Goal: Check status: Check status

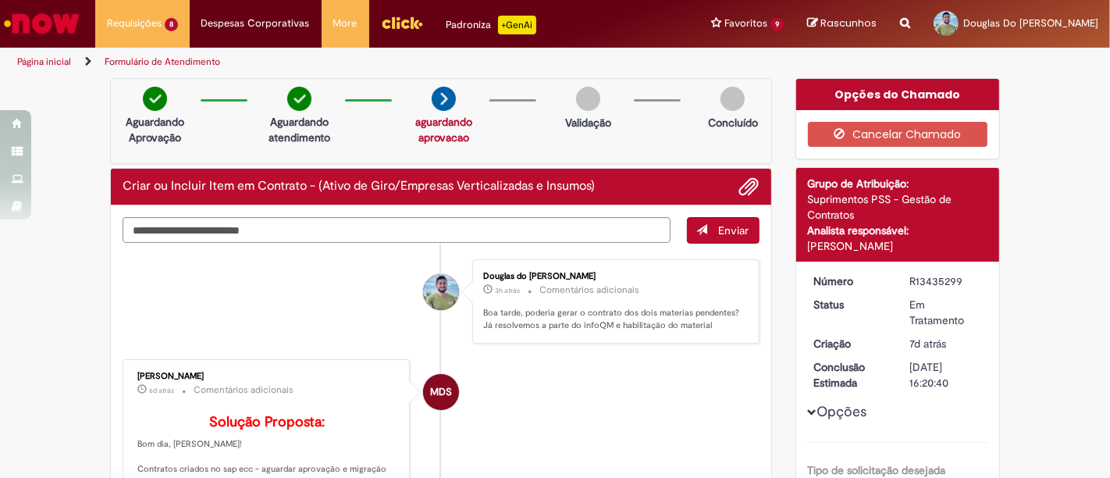
click at [923, 289] on div "R13435299" at bounding box center [945, 281] width 73 height 16
copy div "R13435299"
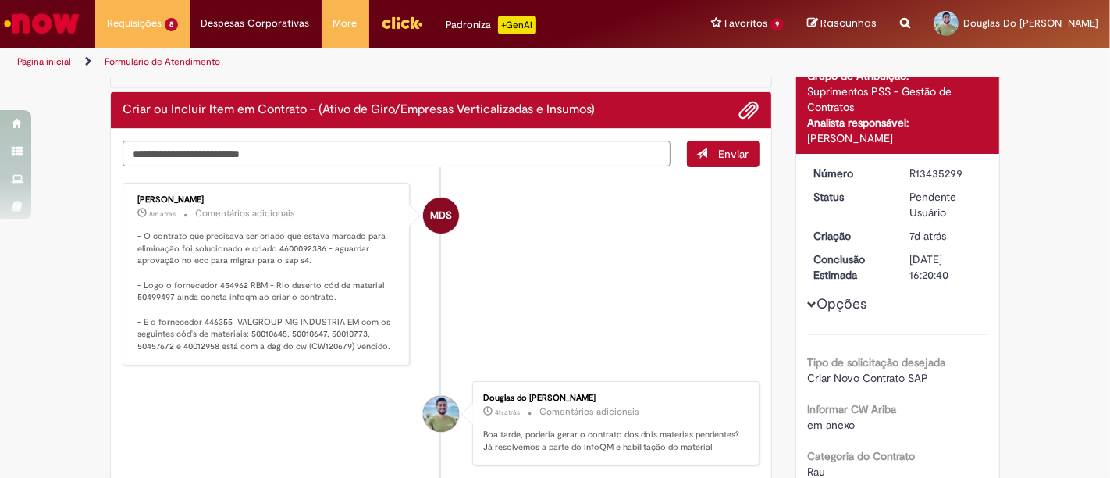
scroll to position [173, 0]
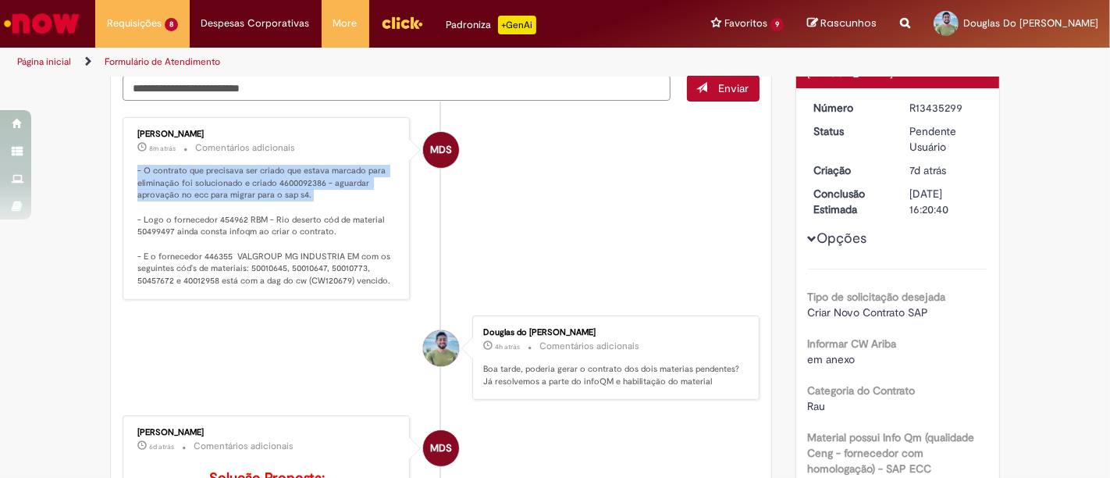
drag, startPoint x: 123, startPoint y: 165, endPoint x: 362, endPoint y: 190, distance: 240.0
click at [362, 190] on div "Maria Dos Santos Camargo Rodrigues 8m atrás 8 minutos atrás Comentários adicion…" at bounding box center [266, 208] width 278 height 173
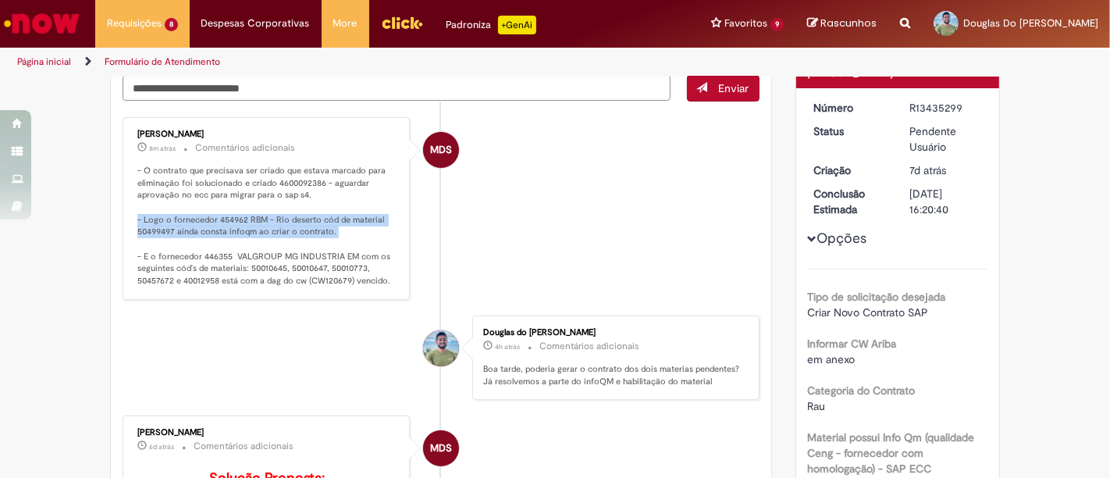
drag, startPoint x: 130, startPoint y: 218, endPoint x: 361, endPoint y: 230, distance: 230.5
click at [361, 230] on p "- O contrato que precisava ser criado que estava marcado para eliminação foi so…" at bounding box center [267, 226] width 260 height 123
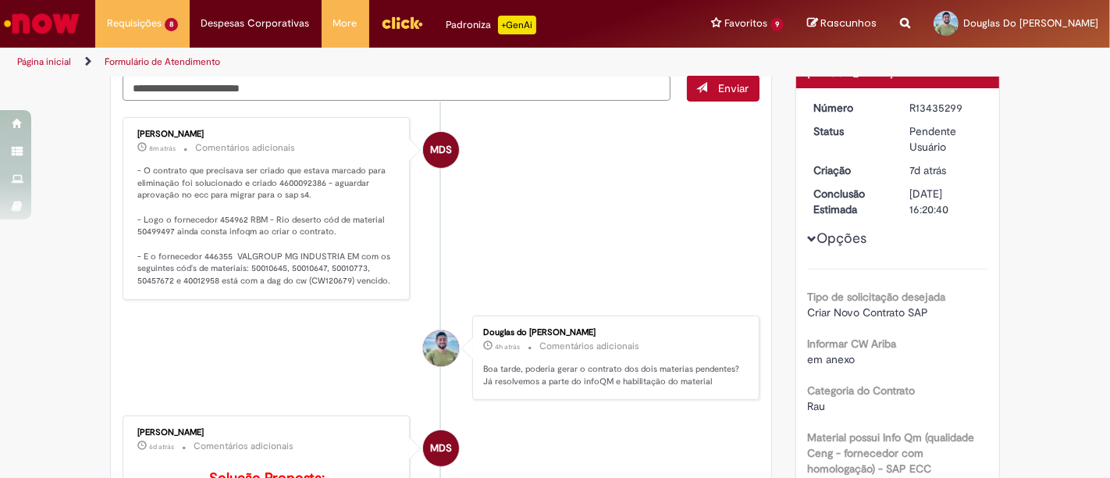
click at [204, 330] on li "Douglas do Carmo Santana 4h atrás 4 horas atrás Comentários adicionais Boa tard…" at bounding box center [441, 357] width 637 height 85
drag, startPoint x: 132, startPoint y: 130, endPoint x: 325, endPoint y: 130, distance: 193.5
click at [325, 130] on div "Maria Dos Santos Camargo Rodrigues" at bounding box center [267, 134] width 260 height 9
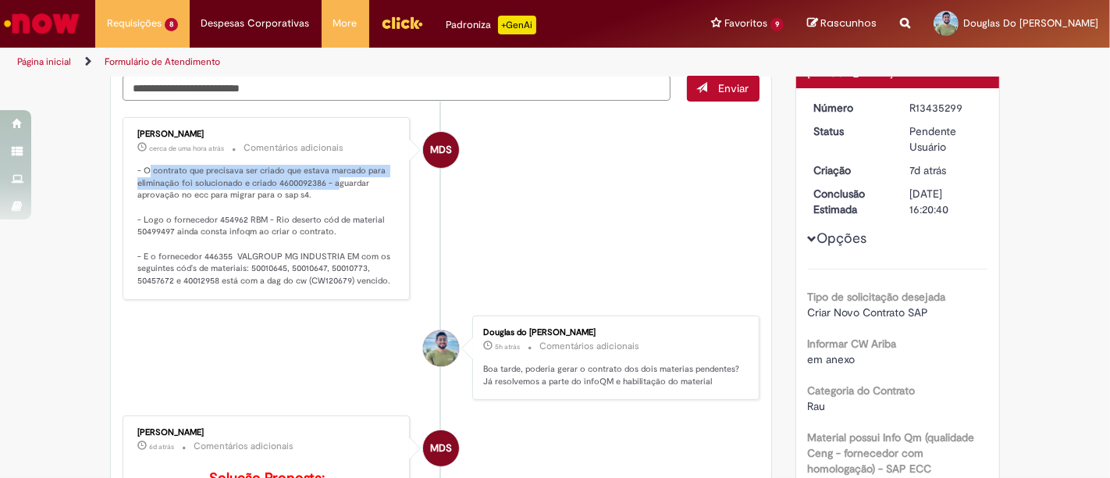
drag, startPoint x: 140, startPoint y: 165, endPoint x: 328, endPoint y: 181, distance: 188.7
click at [328, 181] on p "- O contrato que precisava ser criado que estava marcado para eliminação foi so…" at bounding box center [267, 226] width 260 height 123
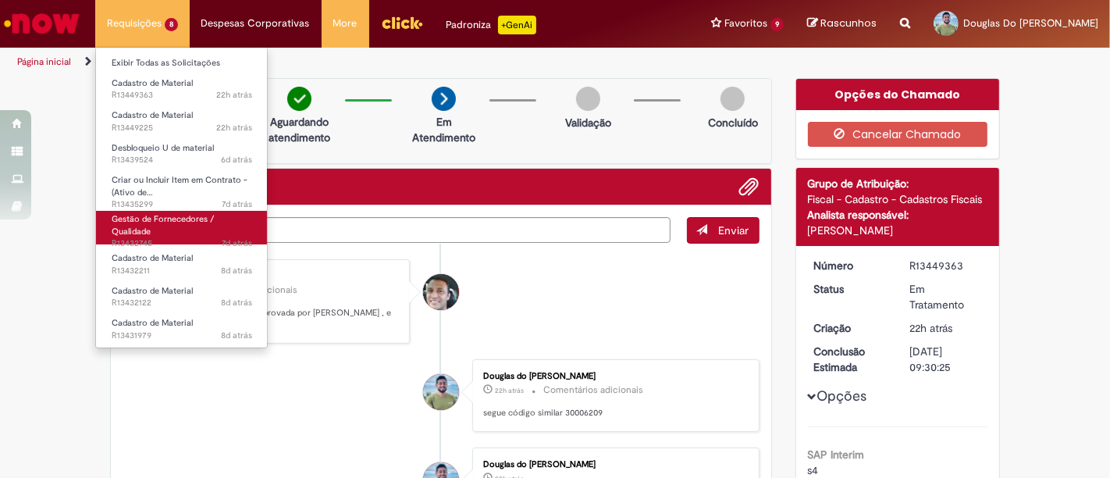
click at [204, 224] on span "Gestão de Fornecedores / Qualidade" at bounding box center [163, 225] width 102 height 24
click at [204, 226] on link "Gestão de Fornecedores / Qualidade 7d atrás 7 dias atrás R13432745" at bounding box center [182, 228] width 172 height 34
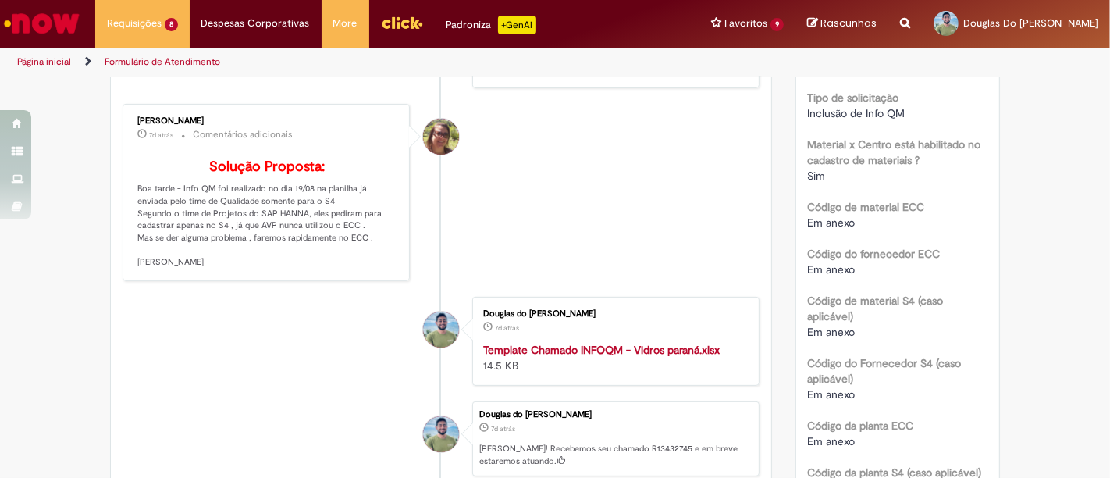
scroll to position [112, 0]
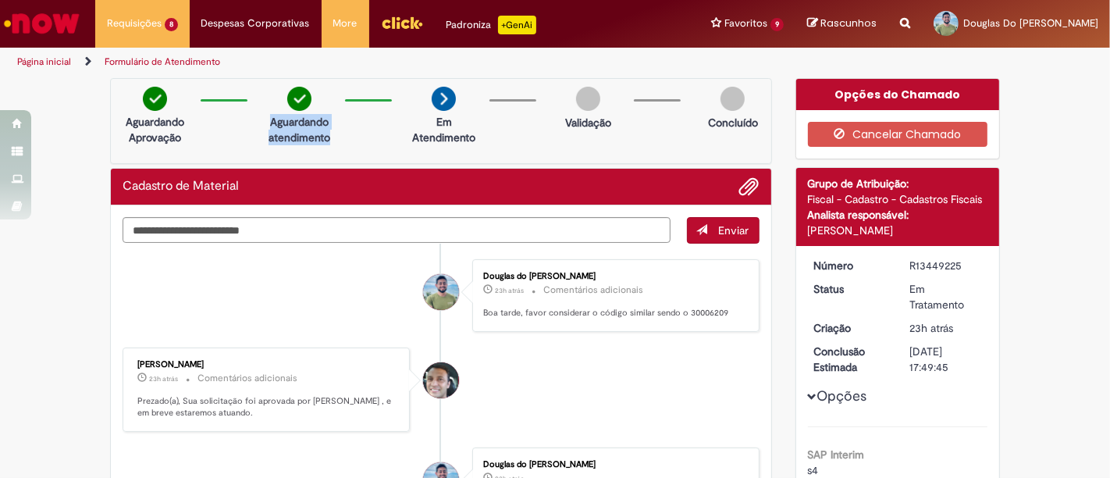
drag, startPoint x: 262, startPoint y: 122, endPoint x: 328, endPoint y: 141, distance: 68.4
click at [328, 141] on p "Aguardando atendimento" at bounding box center [299, 129] width 76 height 31
drag, startPoint x: 425, startPoint y: 121, endPoint x: 471, endPoint y: 137, distance: 48.6
click at [471, 137] on p "Em Atendimento" at bounding box center [444, 129] width 76 height 31
drag, startPoint x: 263, startPoint y: 120, endPoint x: 325, endPoint y: 136, distance: 64.3
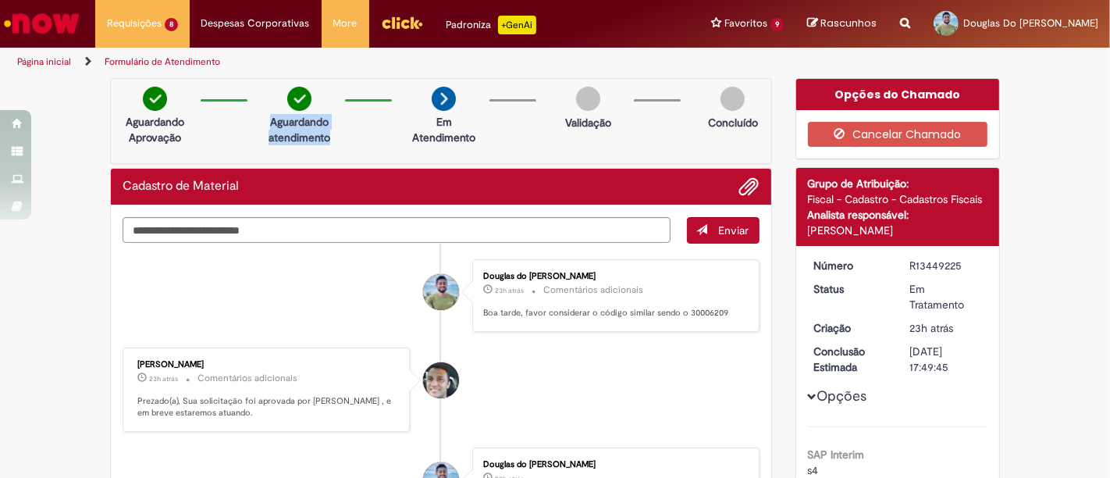
click at [325, 136] on p "Aguardando atendimento" at bounding box center [299, 129] width 76 height 31
drag, startPoint x: 138, startPoint y: 122, endPoint x: 179, endPoint y: 137, distance: 43.2
click at [179, 137] on p "Aguardando Aprovação" at bounding box center [155, 129] width 76 height 31
drag, startPoint x: 262, startPoint y: 116, endPoint x: 329, endPoint y: 139, distance: 70.1
click at [329, 139] on p "Aguardando atendimento" at bounding box center [299, 129] width 76 height 31
